Goal: Navigation & Orientation: Find specific page/section

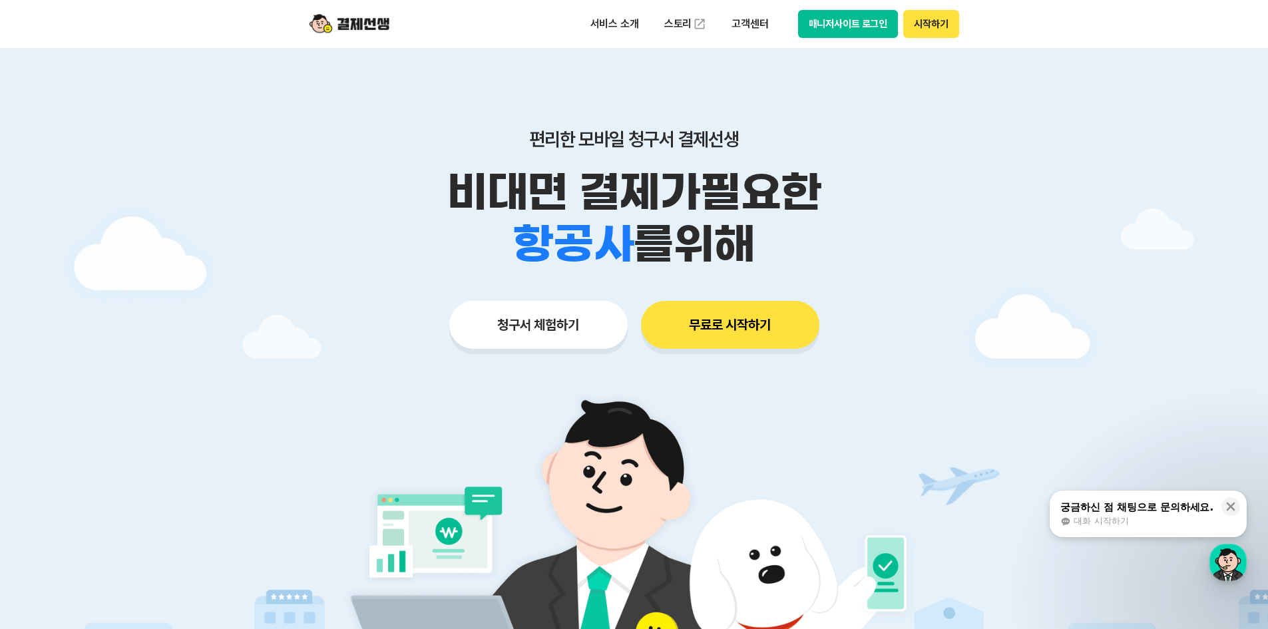
click at [866, 24] on button "매니저사이트 로그인" at bounding box center [848, 24] width 100 height 28
click at [606, 32] on p "서비스 소개" at bounding box center [614, 24] width 67 height 24
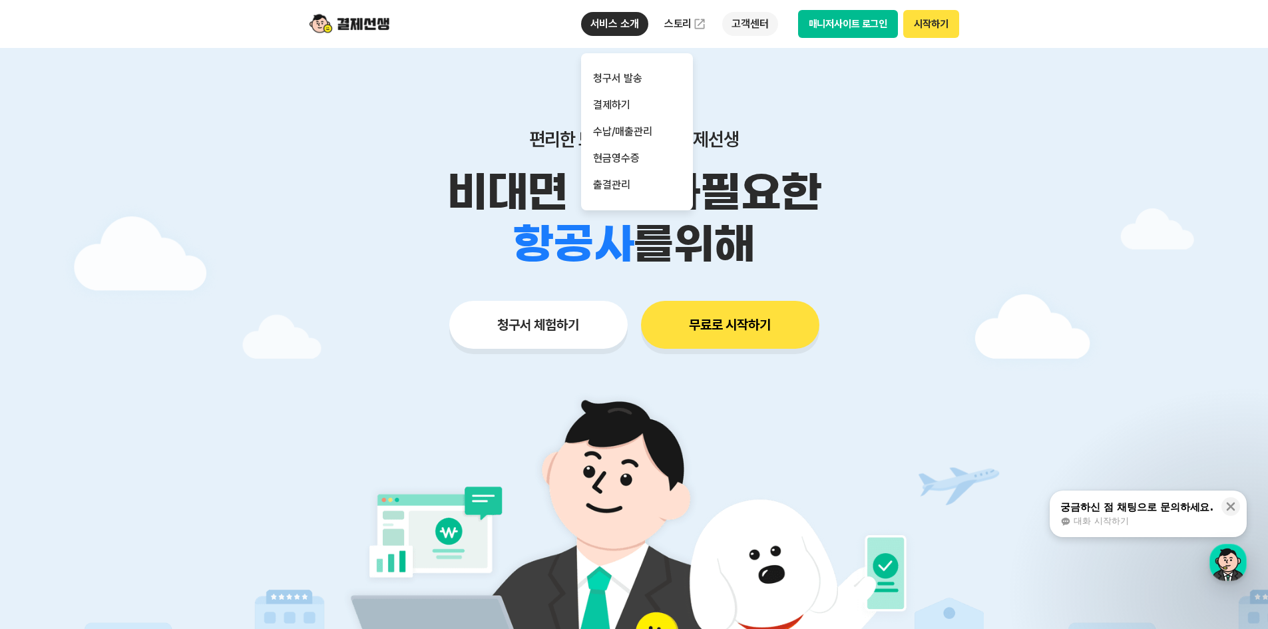
click at [768, 18] on p "고객센터" at bounding box center [749, 24] width 55 height 24
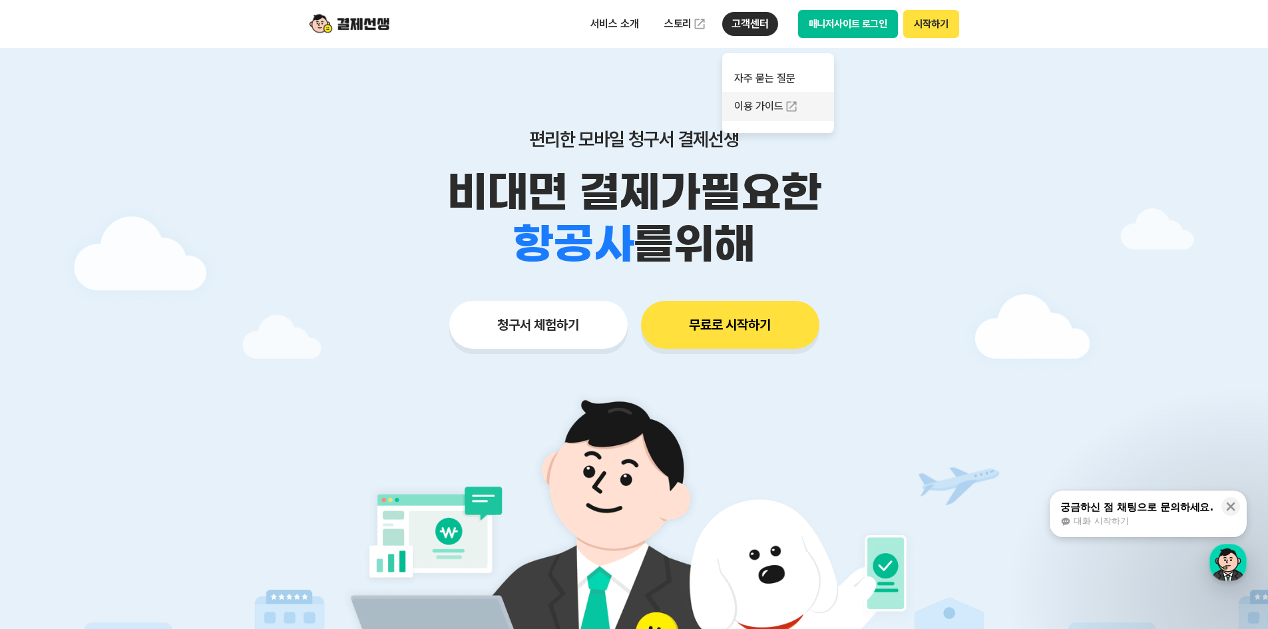
click at [760, 105] on link "이용 가이드" at bounding box center [778, 106] width 112 height 29
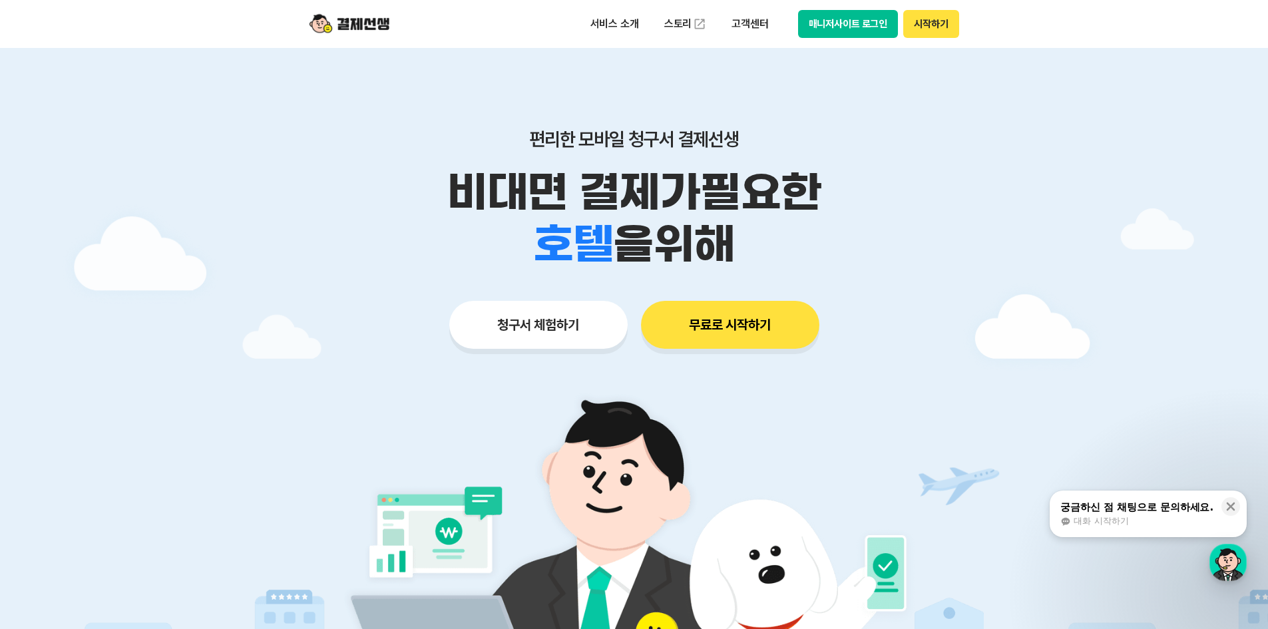
click at [745, 318] on button "무료로 시작하기" at bounding box center [730, 325] width 178 height 48
click at [932, 27] on button "시작하기" at bounding box center [930, 24] width 55 height 28
click at [945, 19] on button "시작하기" at bounding box center [930, 24] width 55 height 28
click at [860, 23] on button "매니저사이트 로그인" at bounding box center [848, 24] width 100 height 28
